Goal: Obtain resource: Obtain resource

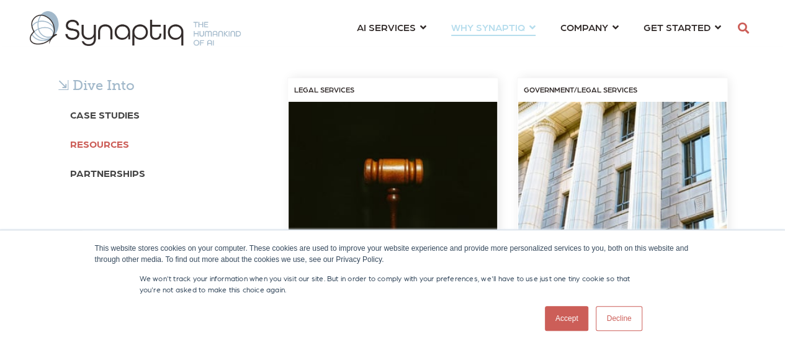
click at [115, 145] on b "Resources" at bounding box center [99, 144] width 59 height 12
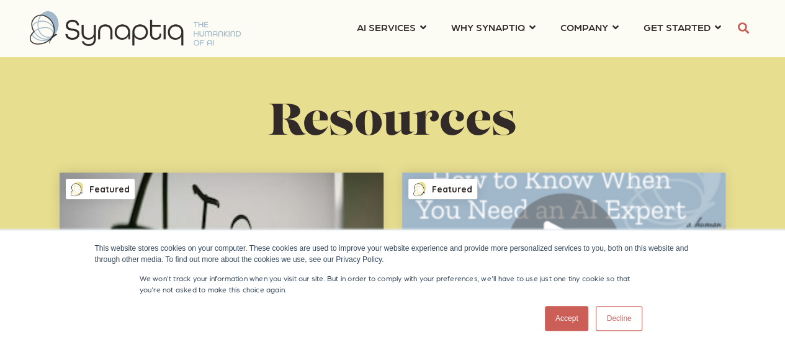
click at [115, 145] on h1 "Resources" at bounding box center [392, 123] width 689 height 49
click at [615, 327] on link "Decline" at bounding box center [619, 318] width 46 height 25
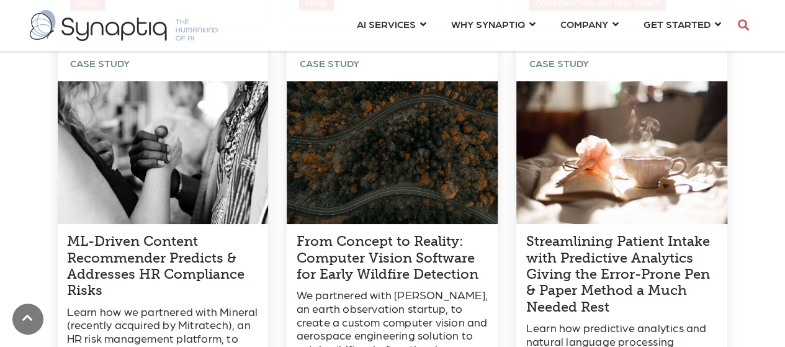
scroll to position [2285, 0]
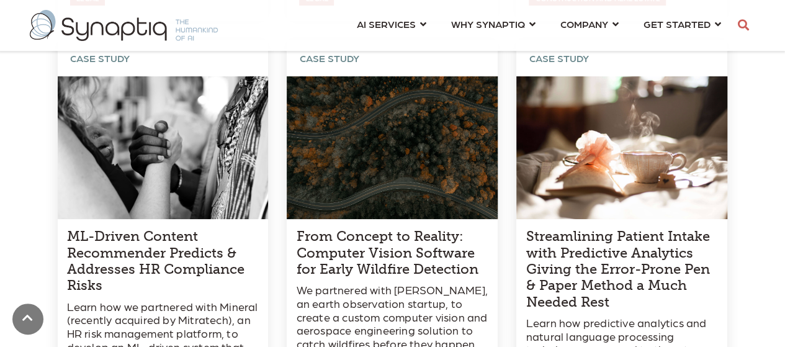
click at [222, 232] on link at bounding box center [163, 257] width 211 height 434
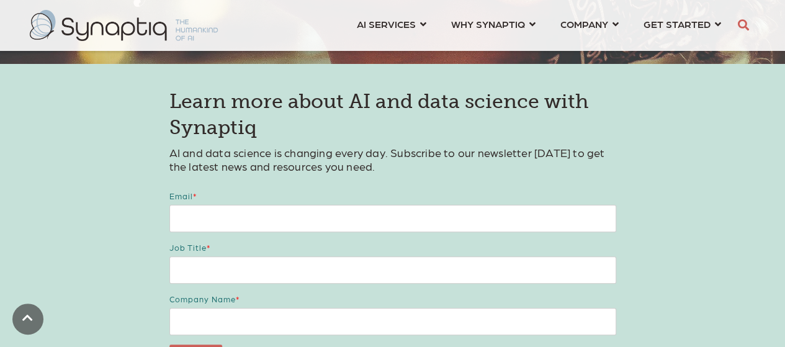
scroll to position [2443, 0]
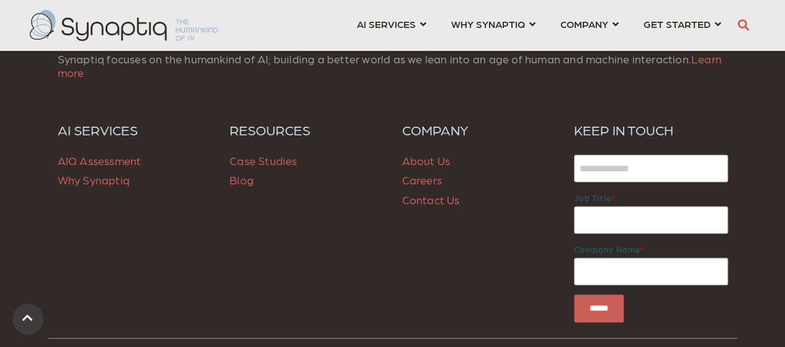
scroll to position [5869, 0]
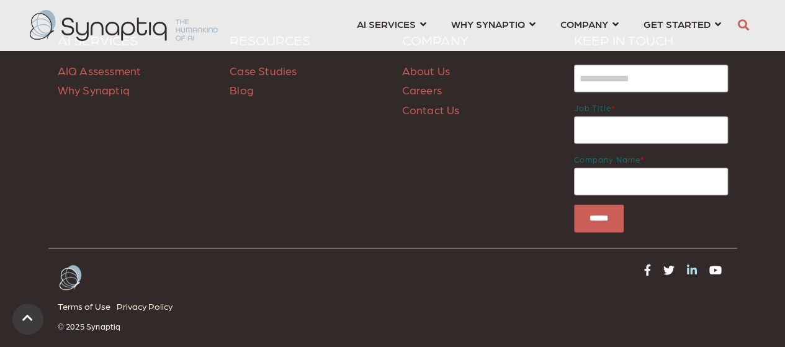
click at [692, 264] on icon at bounding box center [692, 269] width 10 height 11
